Goal: Find specific page/section

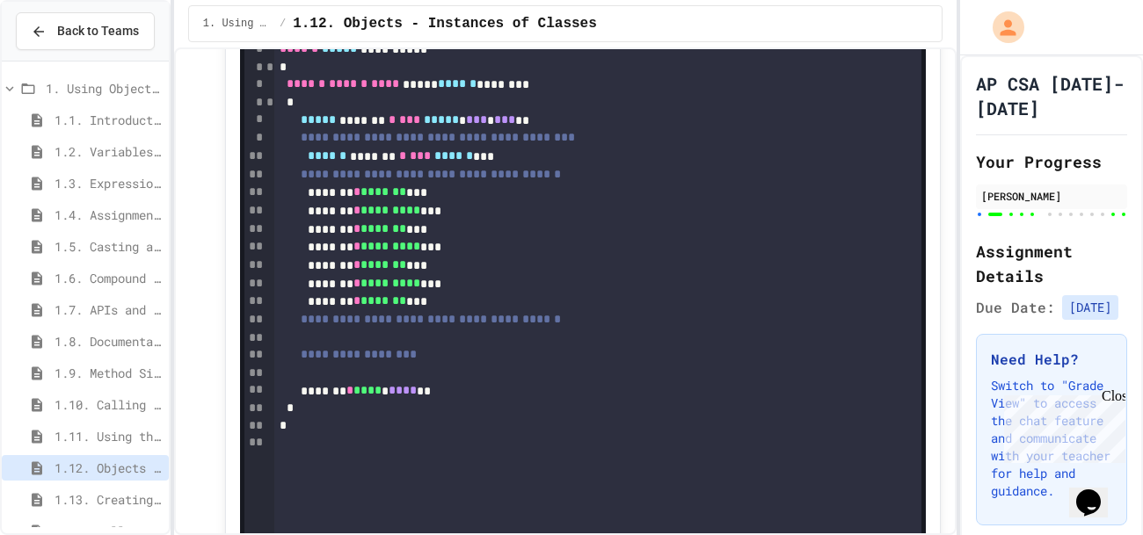
scroll to position [14643, 0]
click at [355, 329] on div at bounding box center [597, 338] width 646 height 18
